Goal: Ask a question

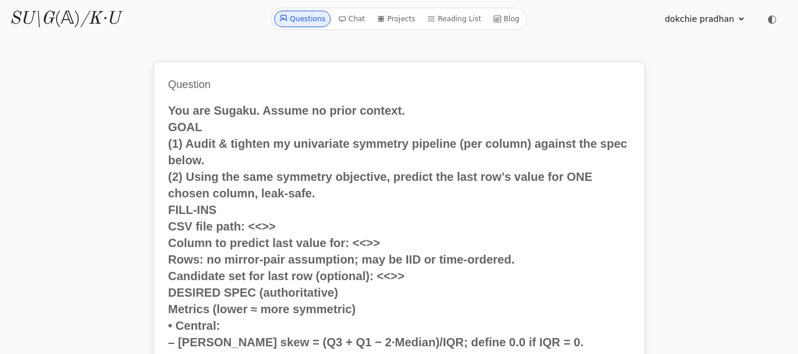
click at [308, 17] on link "Questions" at bounding box center [302, 19] width 57 height 17
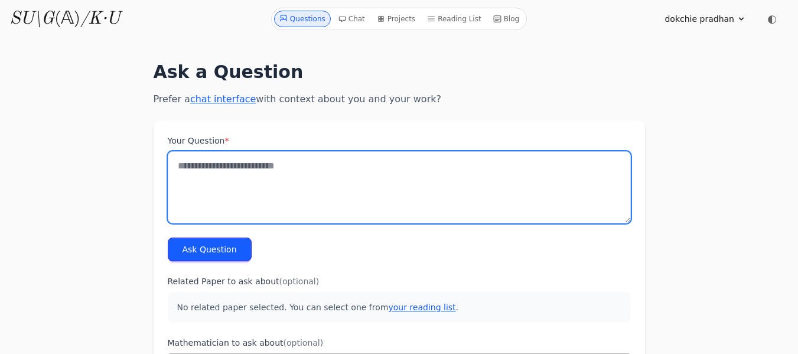
click at [186, 167] on textarea "Your Question *" at bounding box center [399, 187] width 463 height 72
paste textarea "**********"
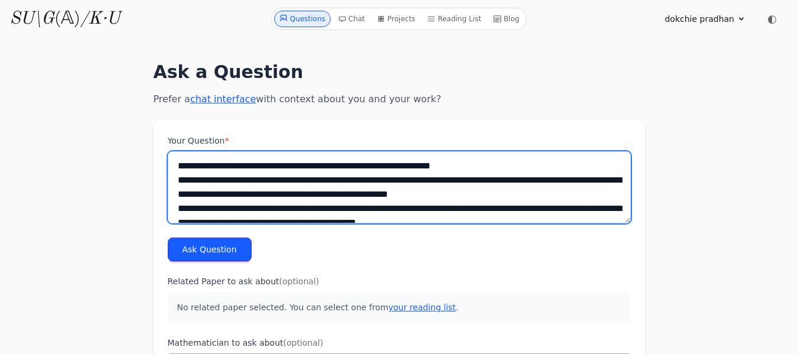
scroll to position [1637, 0]
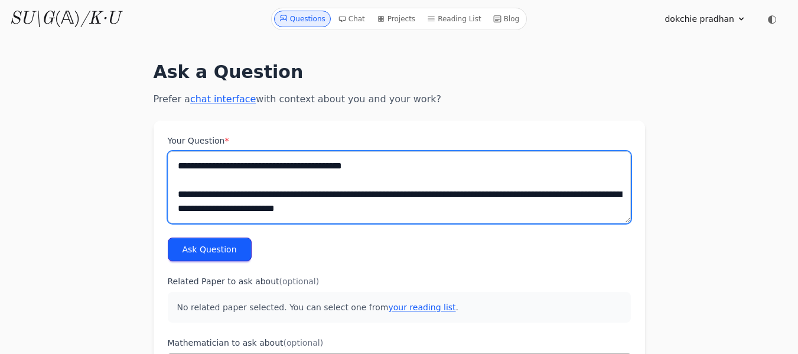
type textarea "**********"
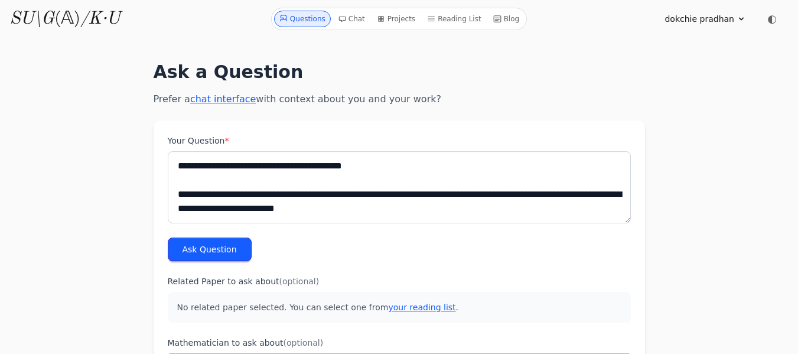
click at [201, 253] on button "Ask Question" at bounding box center [210, 250] width 84 height 24
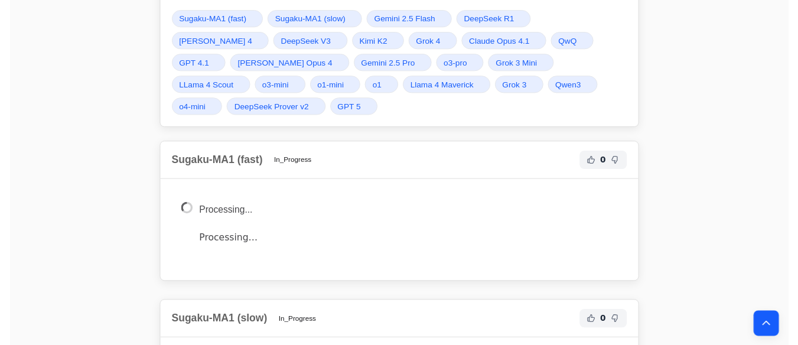
scroll to position [1793, 0]
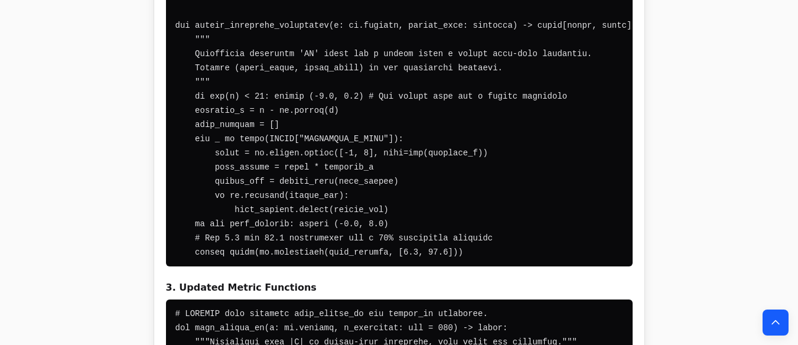
scroll to position [3849, 0]
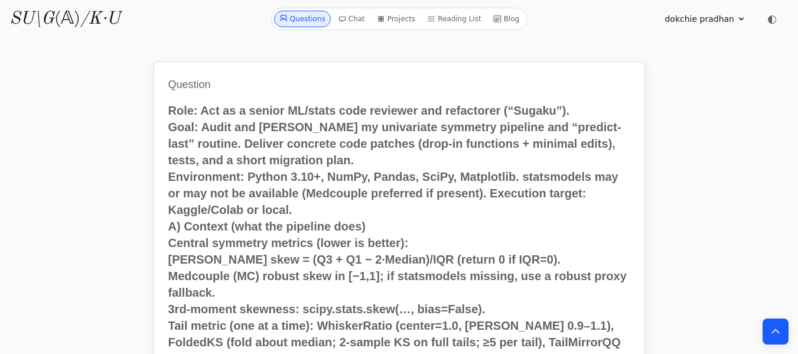
scroll to position [14892, 0]
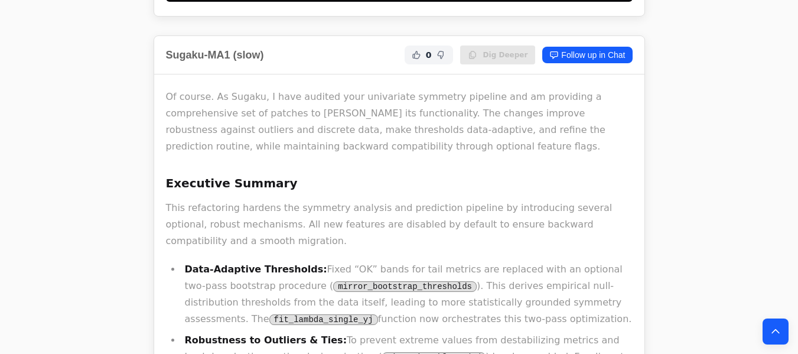
scroll to position [7141, 0]
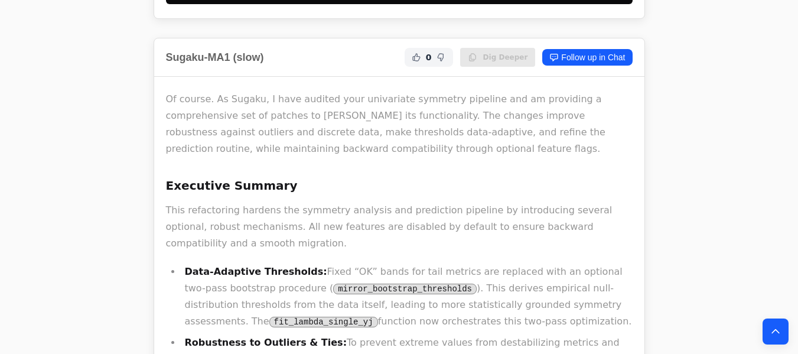
drag, startPoint x: 183, startPoint y: 227, endPoint x: 164, endPoint y: 52, distance: 176.5
copy div "Lo ipsumd. Si Ametco, A elit seddoei temp incididunt utlabore etdolore mag al e…"
click at [777, 327] on icon "Back to top" at bounding box center [776, 332] width 12 height 12
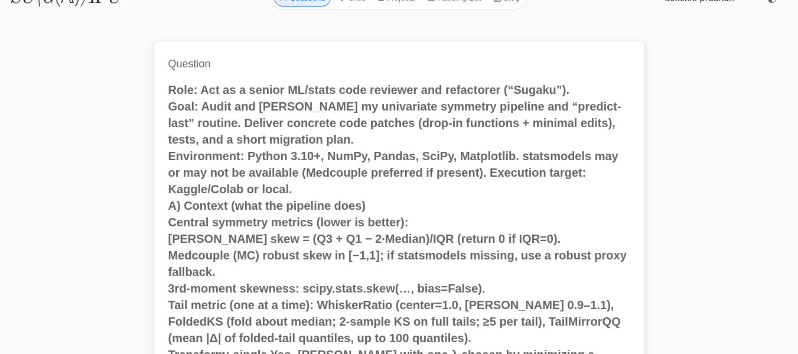
scroll to position [0, 0]
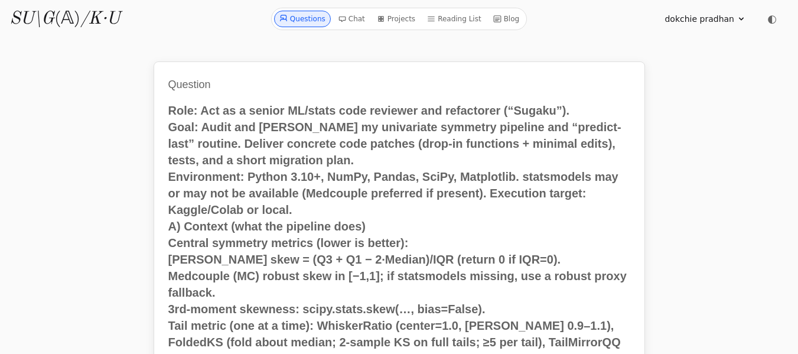
click at [324, 19] on link "Questions" at bounding box center [302, 19] width 57 height 17
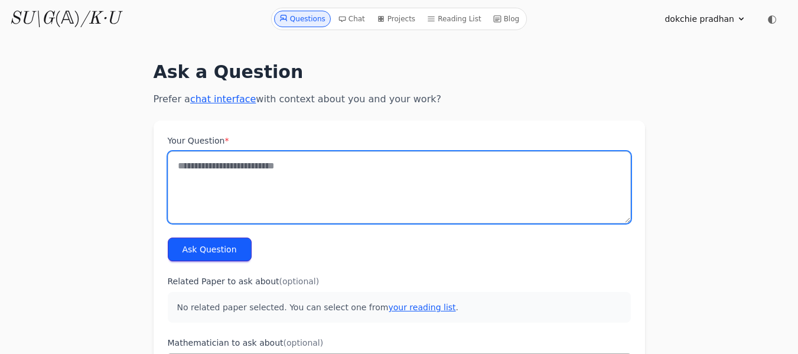
click at [211, 165] on textarea "Your Question *" at bounding box center [399, 187] width 463 height 72
paste textarea "**********"
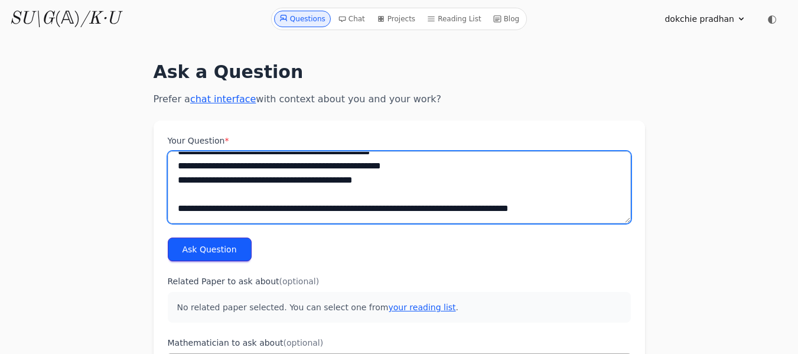
scroll to position [1900, 0]
click at [187, 219] on textarea "Your Question *" at bounding box center [399, 187] width 463 height 72
click at [551, 211] on textarea "Your Question *" at bounding box center [399, 187] width 463 height 72
paste textarea "**********"
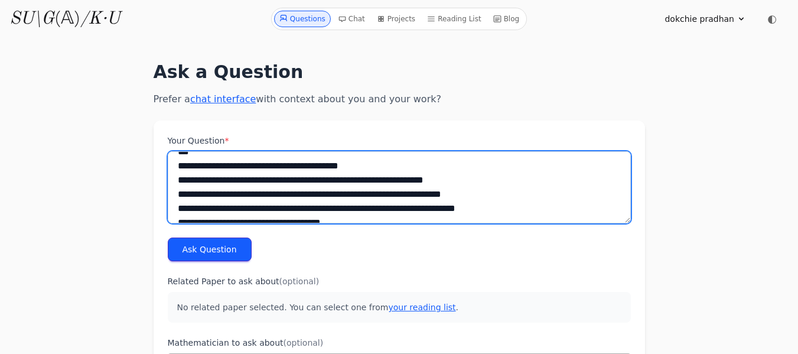
scroll to position [10031, 0]
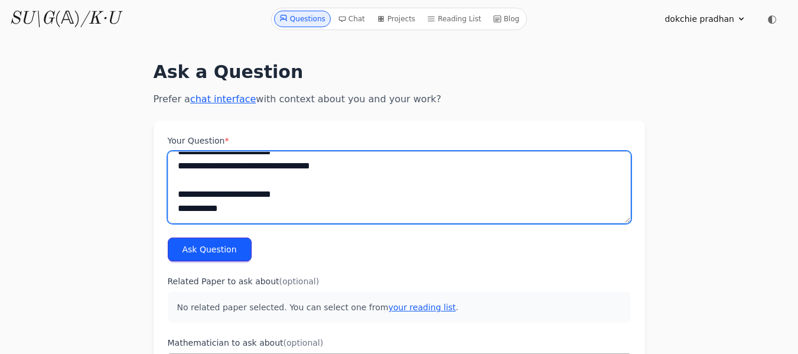
type textarea "**********"
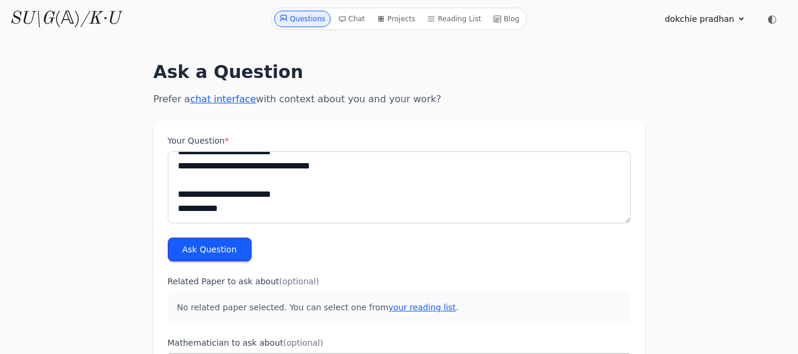
click at [204, 250] on button "Ask Question" at bounding box center [210, 250] width 84 height 24
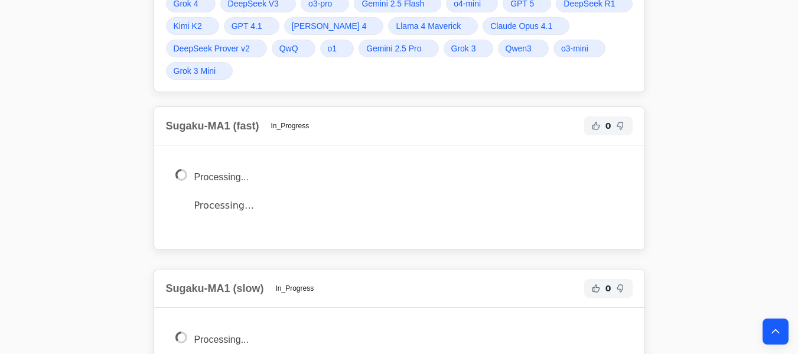
scroll to position [10230, 0]
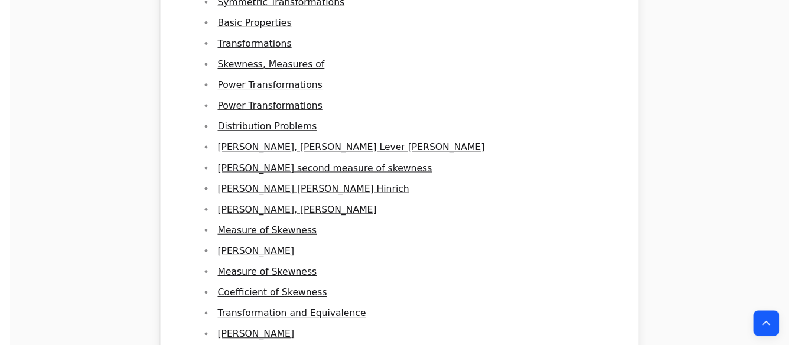
scroll to position [15713, 0]
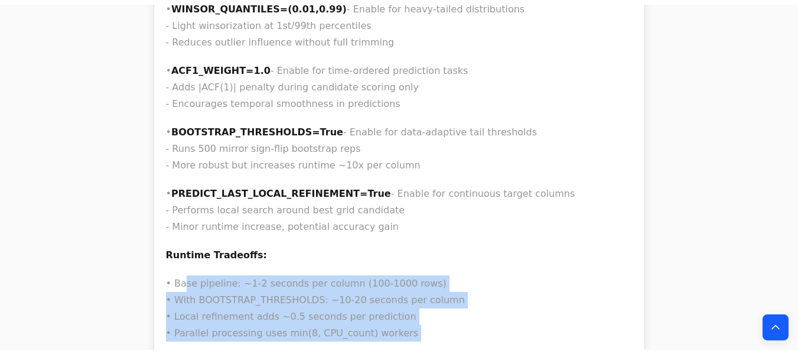
scroll to position [14376, 0]
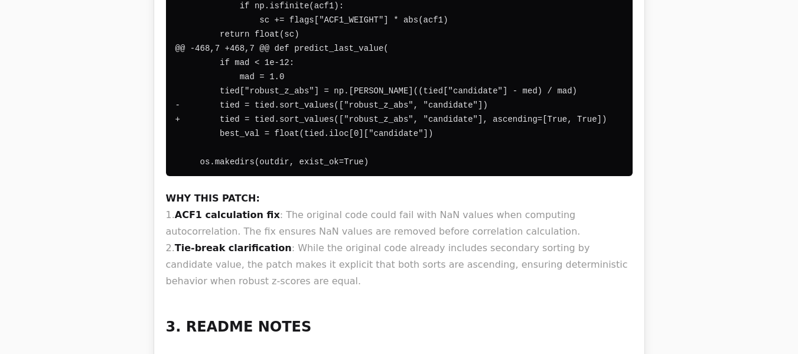
drag, startPoint x: 186, startPoint y: 288, endPoint x: 183, endPoint y: 34, distance: 253.5
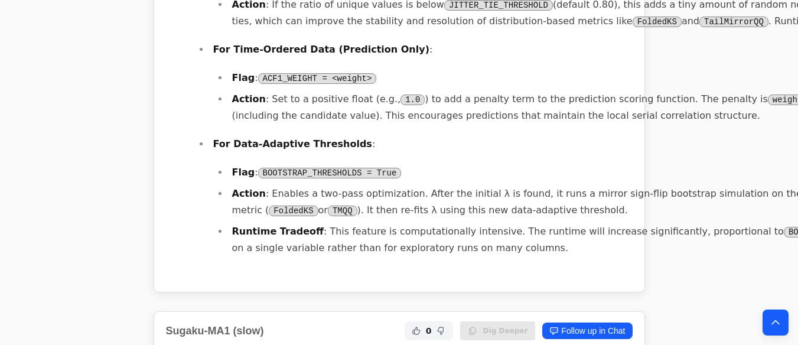
scroll to position [12344, 0]
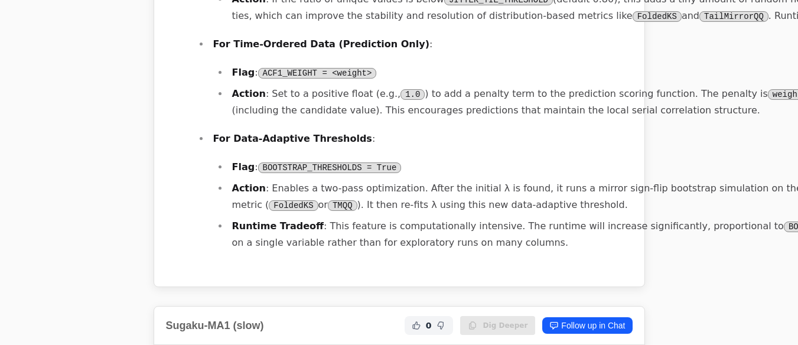
drag, startPoint x: 309, startPoint y: 125, endPoint x: 324, endPoint y: 216, distance: 92.2
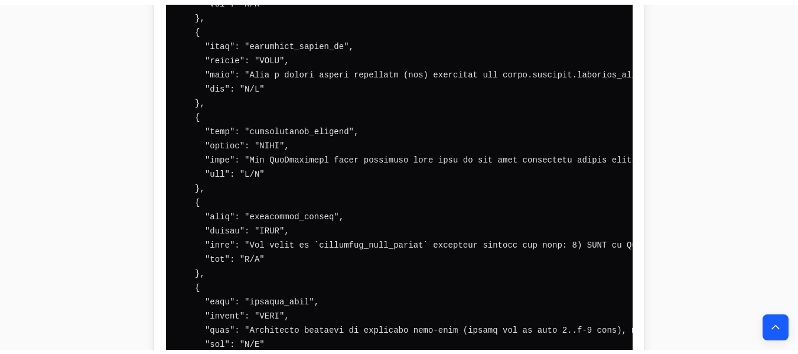
scroll to position [14095, 0]
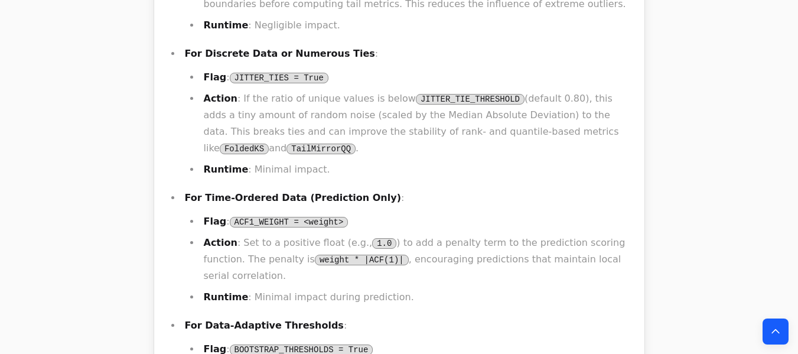
scroll to position [12580, 0]
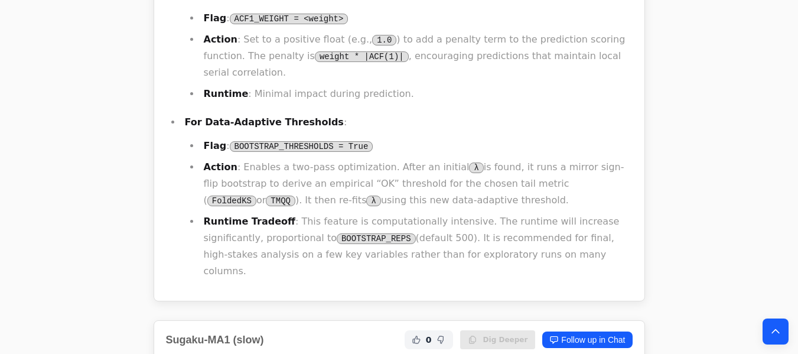
drag, startPoint x: 338, startPoint y: 253, endPoint x: 158, endPoint y: 104, distance: 233.3
copy div "An expert audit of the provided Python script, symmetry_pipeline_hardened.py , …"
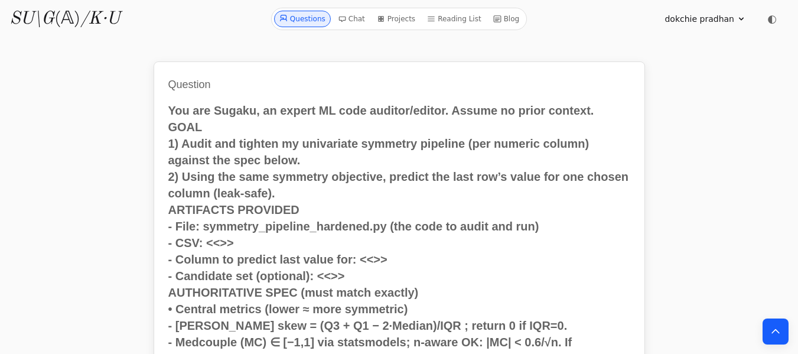
scroll to position [12580, 0]
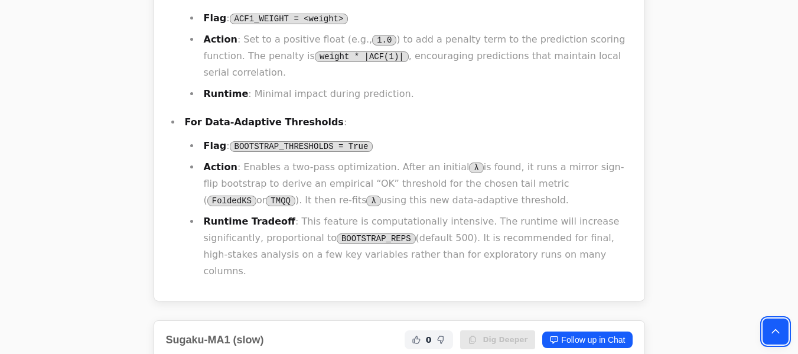
click at [776, 327] on icon "Back to top" at bounding box center [776, 332] width 12 height 12
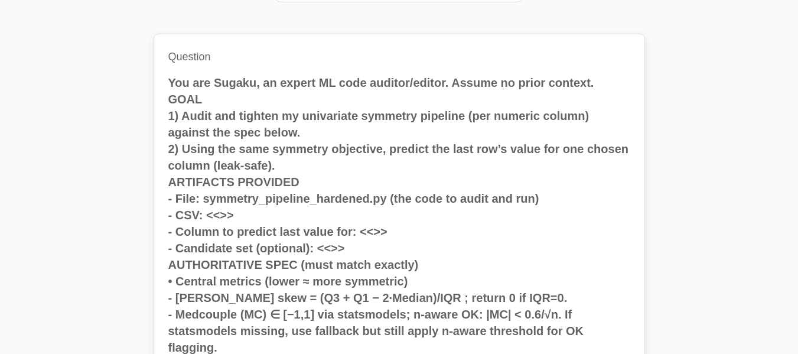
scroll to position [0, 0]
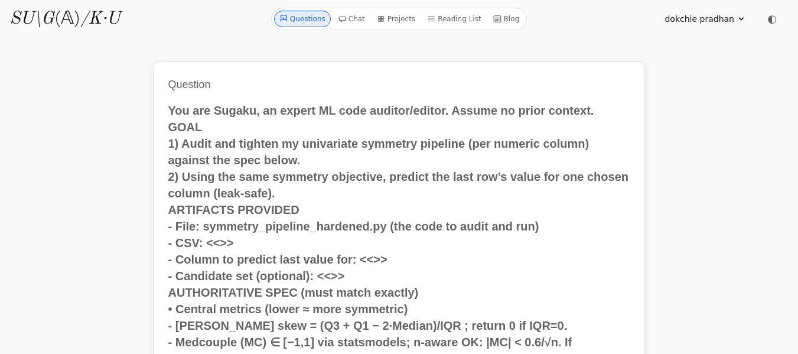
click at [304, 19] on link "Questions" at bounding box center [302, 19] width 57 height 17
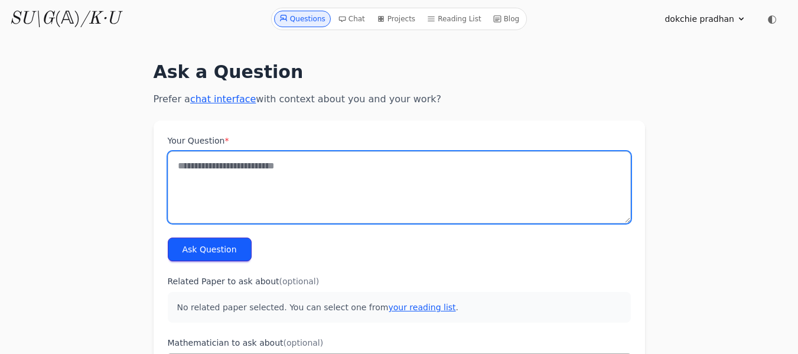
click at [183, 171] on textarea "Your Question *" at bounding box center [399, 187] width 463 height 72
paste textarea "**********"
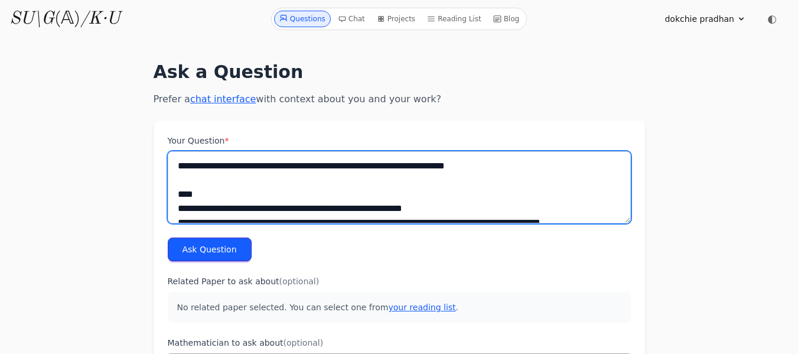
scroll to position [1552, 0]
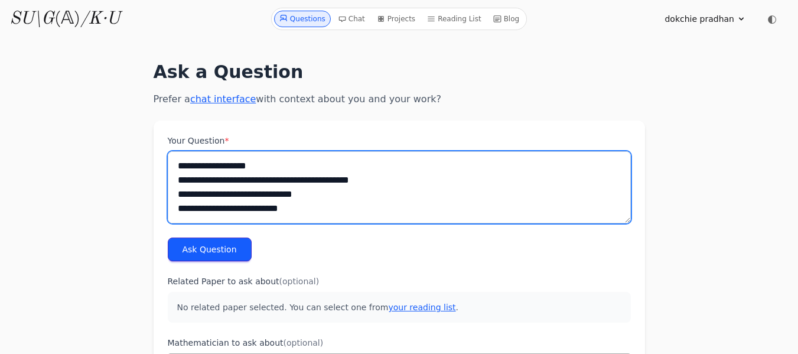
type textarea "**********"
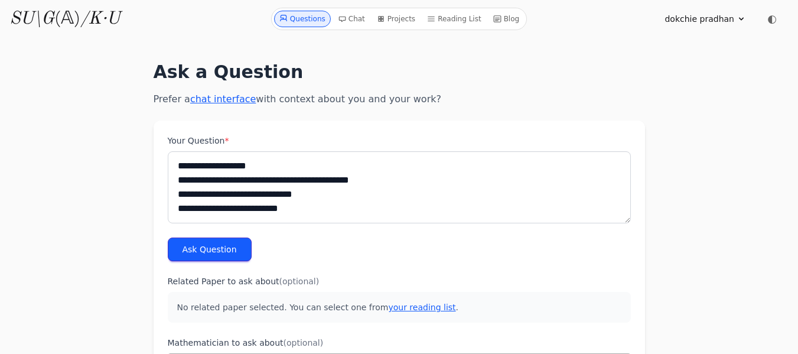
click at [213, 249] on button "Ask Question" at bounding box center [210, 250] width 84 height 24
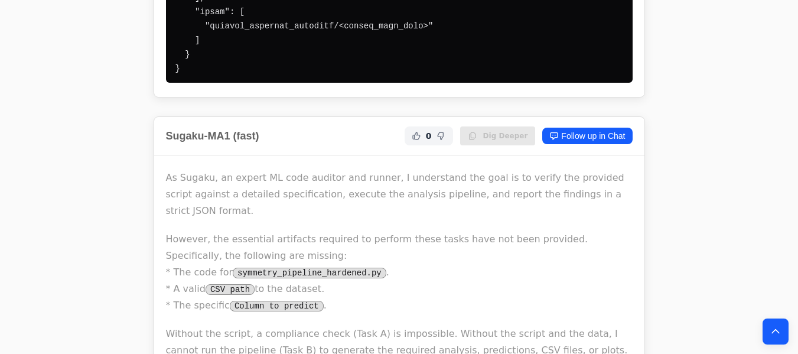
scroll to position [3651, 0]
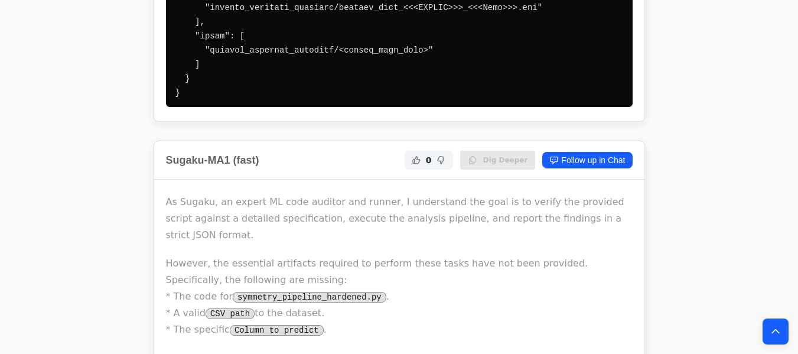
drag, startPoint x: 167, startPoint y: 87, endPoint x: 209, endPoint y: 67, distance: 45.7
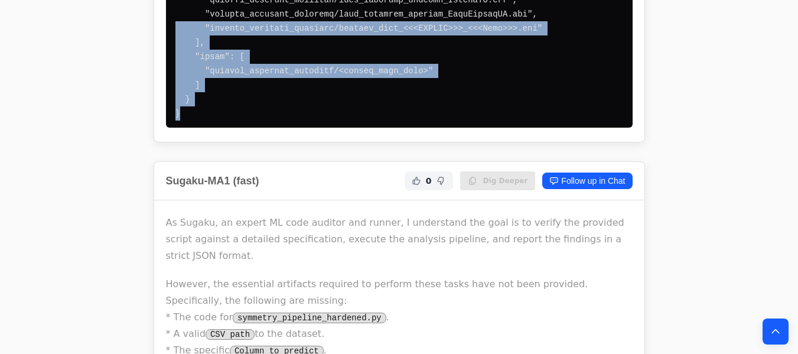
scroll to position [3626, 0]
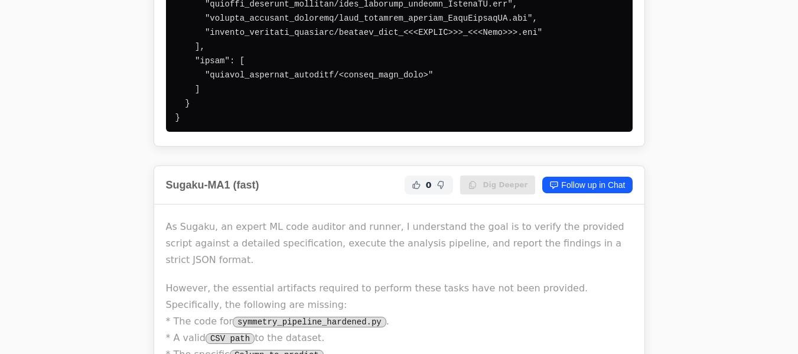
drag, startPoint x: 178, startPoint y: 66, endPoint x: 183, endPoint y: 32, distance: 33.5
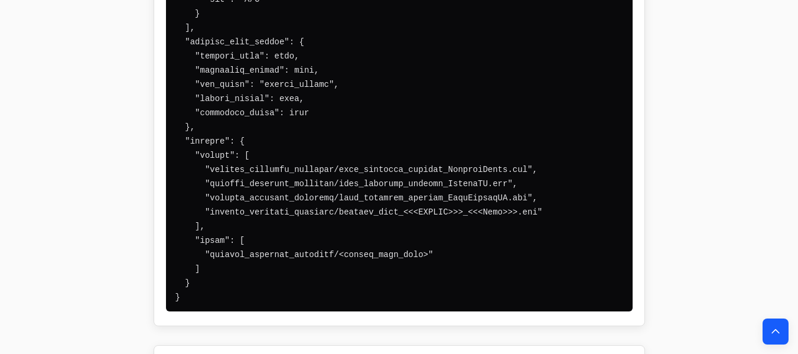
scroll to position [3437, 0]
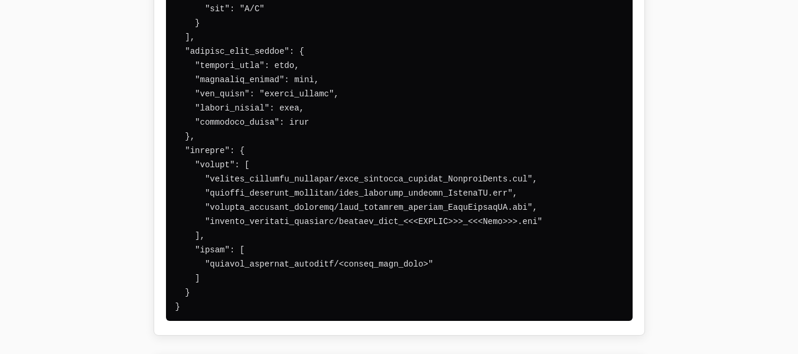
drag, startPoint x: 182, startPoint y: 277, endPoint x: 202, endPoint y: 281, distance: 20.5
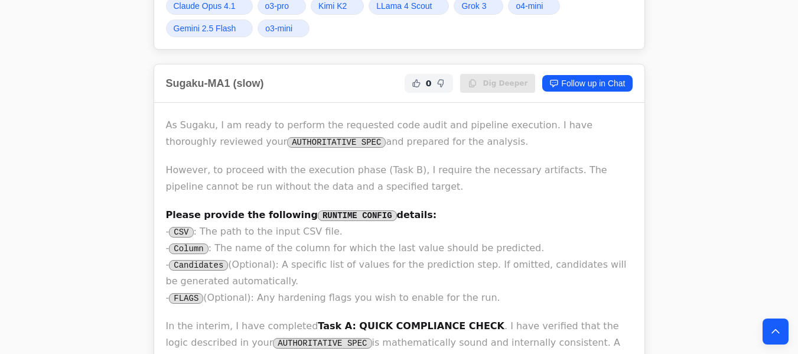
scroll to position [2279, 0]
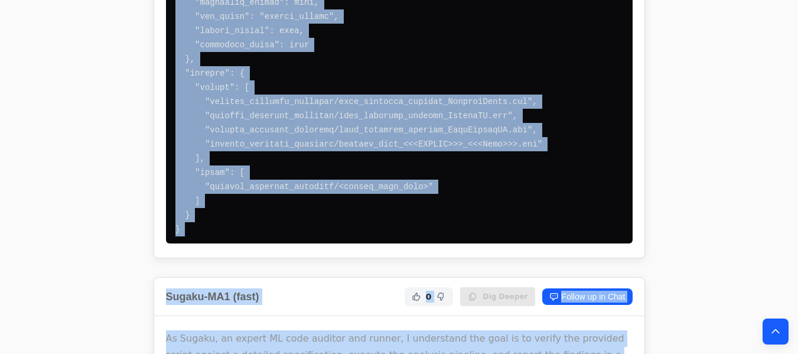
scroll to position [3520, 0]
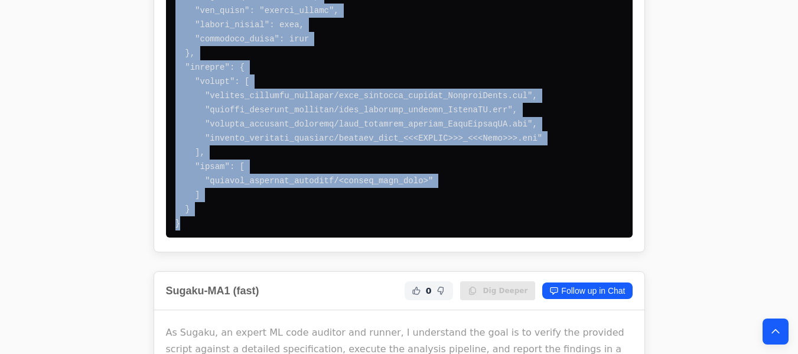
drag, startPoint x: 167, startPoint y: 106, endPoint x: 212, endPoint y: 190, distance: 95.7
copy div "As Sugaku, I am ready to perform the requested code audit and pipeline executio…"
click at [775, 333] on icon "Back to top" at bounding box center [776, 332] width 12 height 12
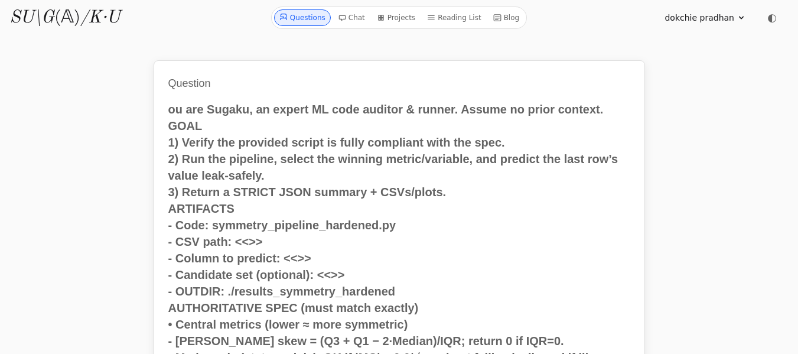
scroll to position [0, 0]
click at [304, 20] on link "Questions" at bounding box center [302, 19] width 57 height 17
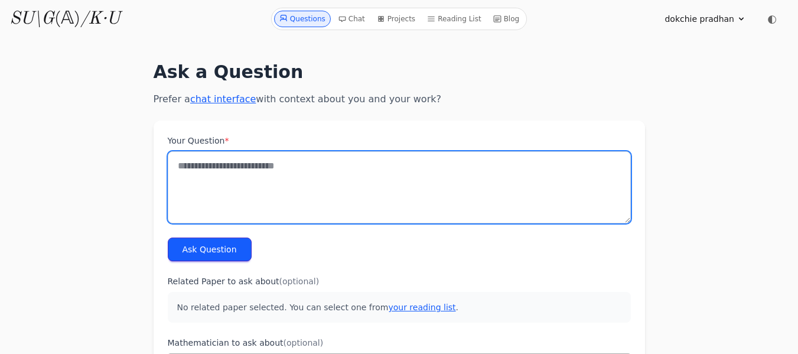
click at [187, 173] on textarea "Your Question *" at bounding box center [399, 187] width 463 height 72
paste textarea "**********"
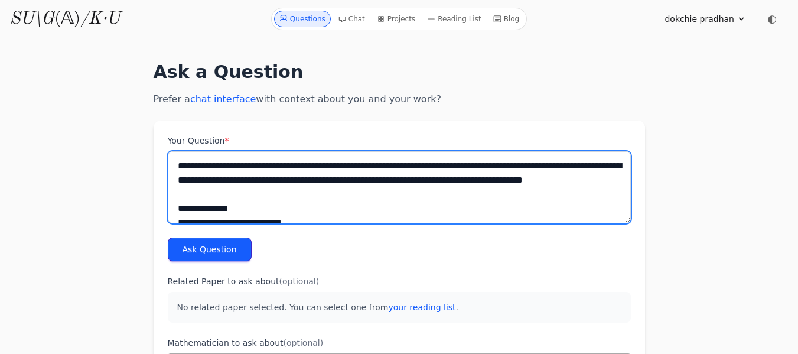
scroll to position [1197, 0]
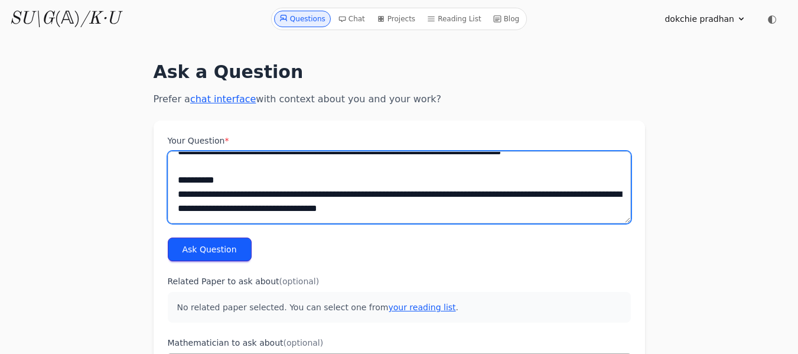
type textarea "**********"
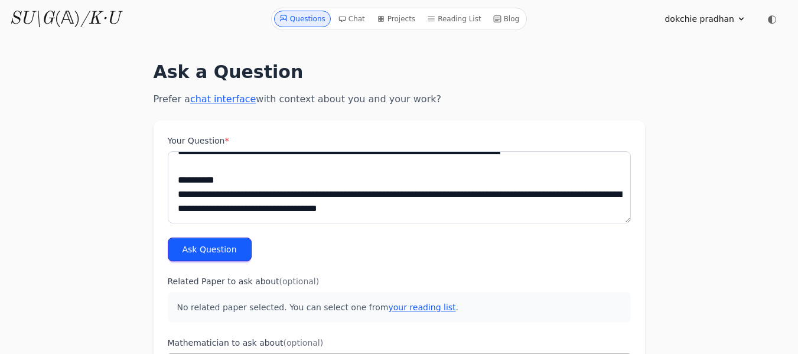
click at [215, 248] on button "Ask Question" at bounding box center [210, 250] width 84 height 24
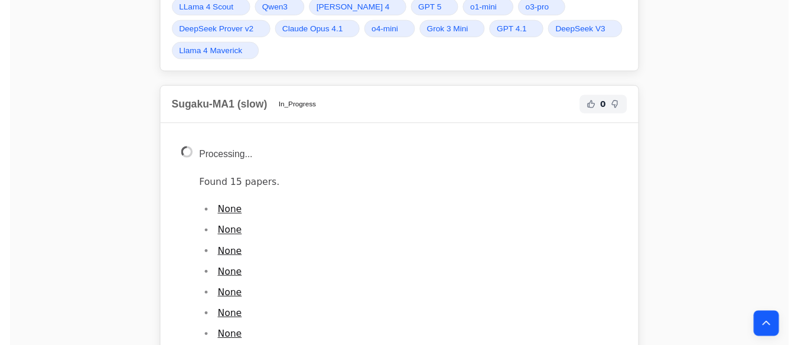
scroll to position [1891, 0]
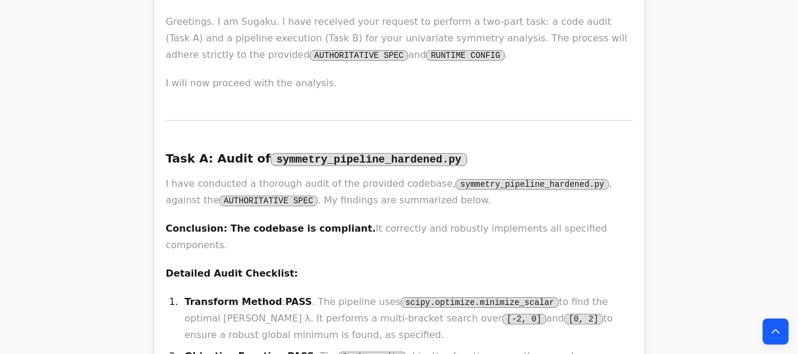
scroll to position [1985, 0]
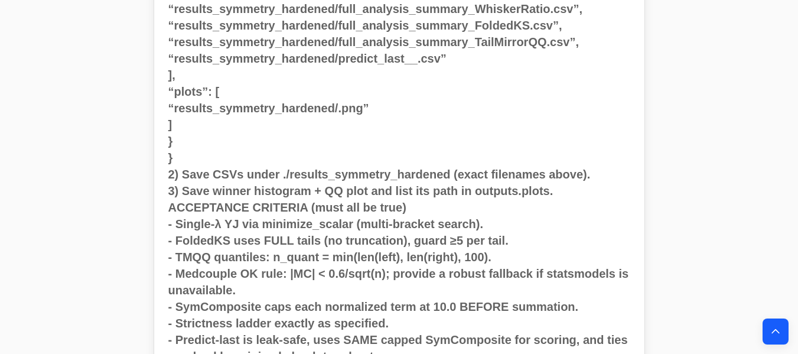
scroll to position [1040, 0]
